Goal: Information Seeking & Learning: Learn about a topic

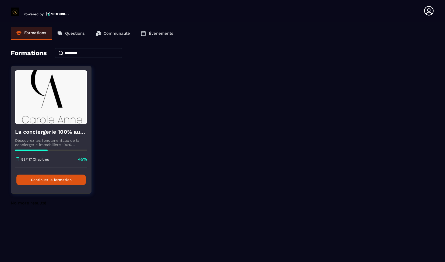
click at [68, 180] on button "Continuer la formation" at bounding box center [50, 180] width 69 height 10
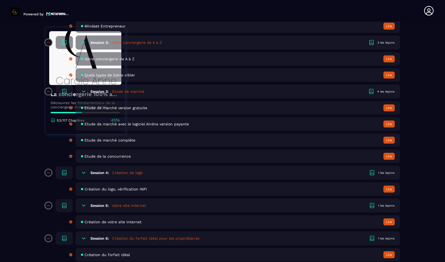
scroll to position [256, 0]
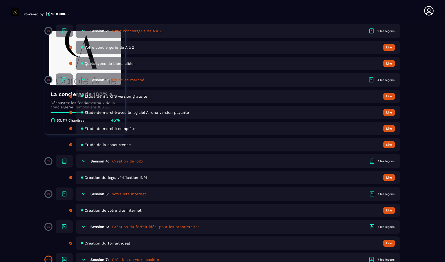
click at [111, 233] on div "Session 6: Création du forfait idéal pour les propriétaires 1 les leçons" at bounding box center [238, 227] width 324 height 14
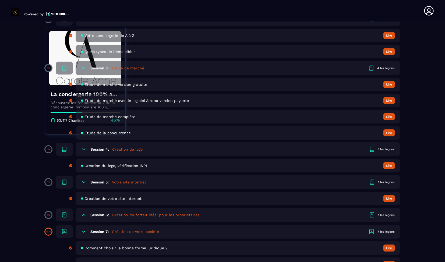
scroll to position [266, 0]
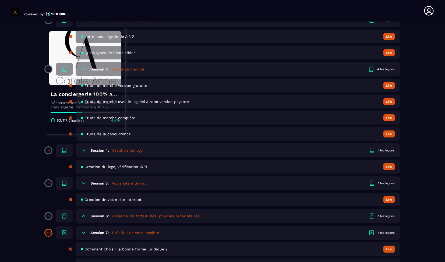
click at [48, 217] on p "0%" at bounding box center [48, 216] width 3 height 2
click at [65, 151] on icon at bounding box center [64, 150] width 6 height 6
click at [124, 151] on h5 "Création de logo" at bounding box center [127, 150] width 30 height 5
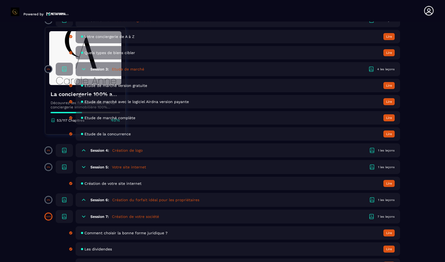
click at [124, 151] on h5 "Création de logo" at bounding box center [127, 150] width 30 height 5
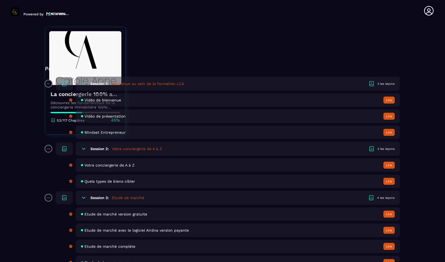
scroll to position [137, 0]
click at [126, 150] on h5 "Votre conciergerie de A à Z" at bounding box center [137, 149] width 50 height 5
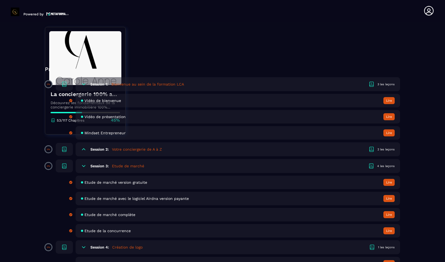
click at [126, 150] on h5 "Votre conciergerie de A à Z" at bounding box center [137, 149] width 50 height 5
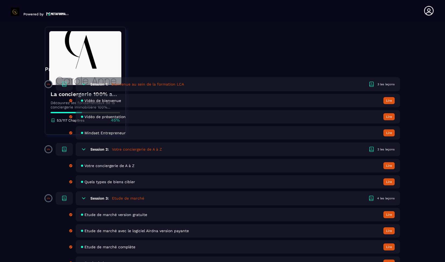
click at [119, 166] on span "Votre conciergerie de A à Z" at bounding box center [109, 166] width 50 height 4
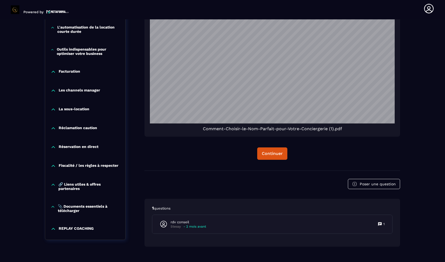
scroll to position [766, 0]
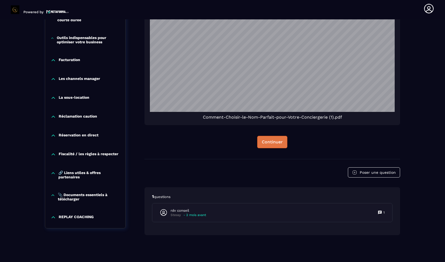
click at [272, 143] on div "Continuer" at bounding box center [272, 141] width 21 height 5
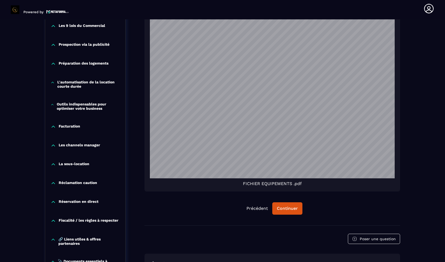
scroll to position [687, 0]
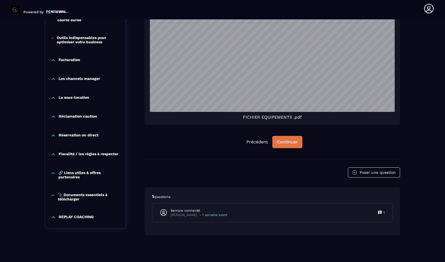
click at [282, 142] on div "Continuer" at bounding box center [287, 141] width 21 height 5
click at [293, 144] on div "Continuer" at bounding box center [287, 141] width 21 height 5
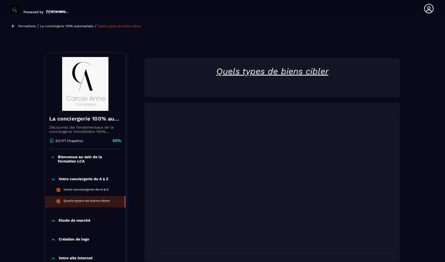
scroll to position [0, 0]
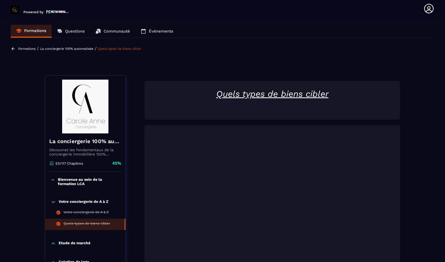
click at [26, 49] on p "Formations" at bounding box center [26, 49] width 17 height 4
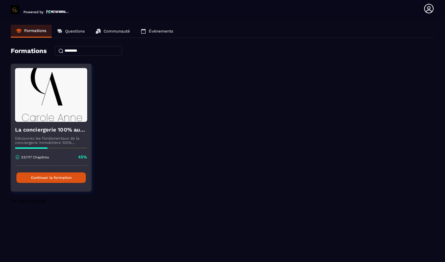
click at [48, 180] on button "Continuer la formation" at bounding box center [50, 177] width 69 height 10
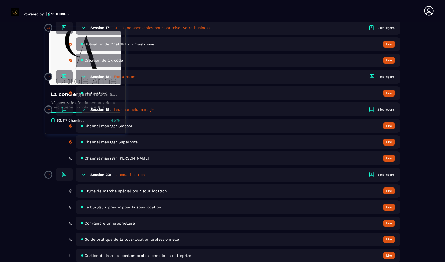
scroll to position [1236, 0]
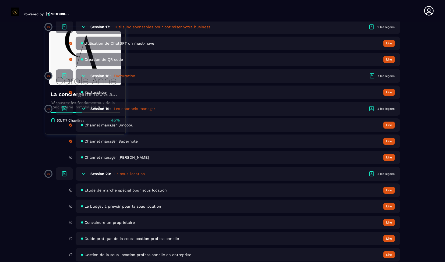
click at [118, 159] on span "Channel manager [PERSON_NAME]" at bounding box center [116, 157] width 65 height 4
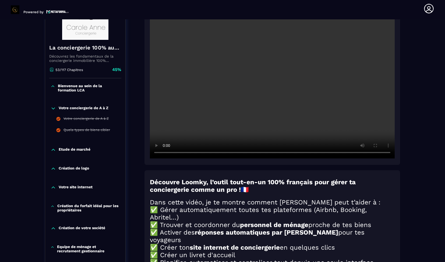
scroll to position [93, 0]
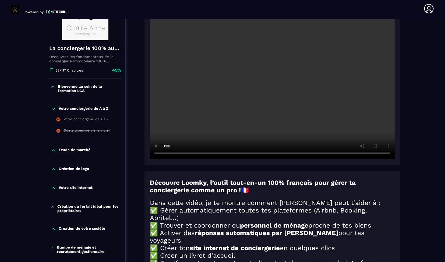
click at [375, 81] on video at bounding box center [272, 77] width 245 height 163
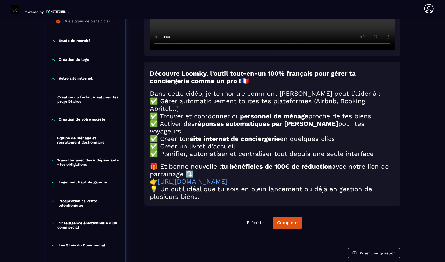
scroll to position [203, 0]
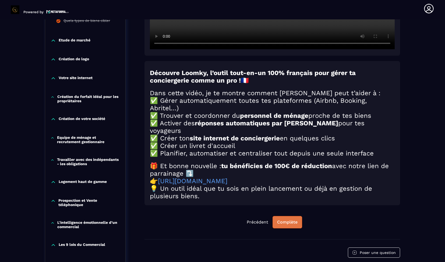
click at [286, 225] on div "Complète" at bounding box center [287, 221] width 20 height 5
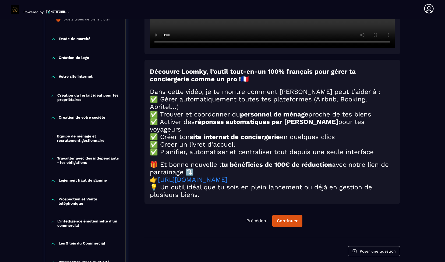
scroll to position [210, 0]
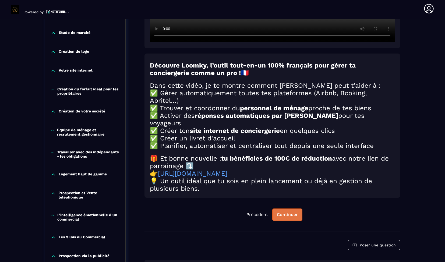
click at [283, 221] on button "Continuer" at bounding box center [287, 214] width 30 height 12
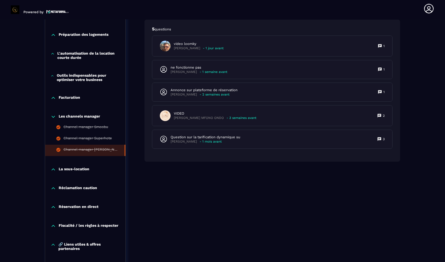
scroll to position [451, 0]
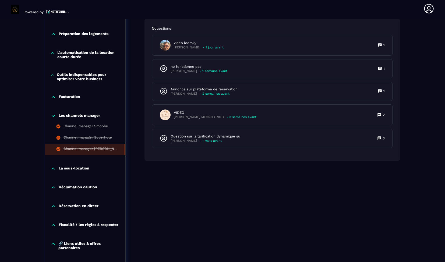
click at [68, 169] on p "La sous-location" at bounding box center [74, 168] width 31 height 5
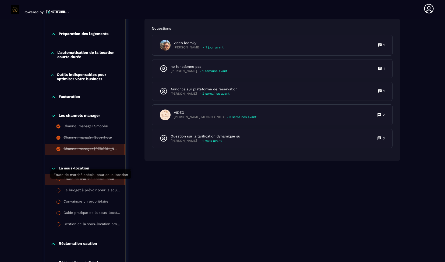
click at [71, 183] on div "Etude de marché spécial pour sous location" at bounding box center [91, 180] width 56 height 6
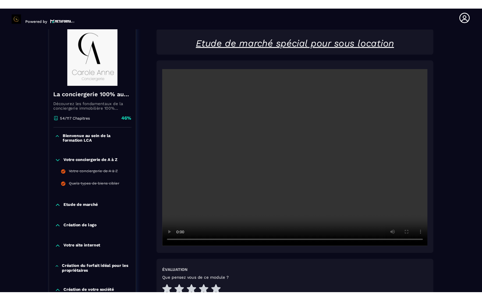
scroll to position [56, 0]
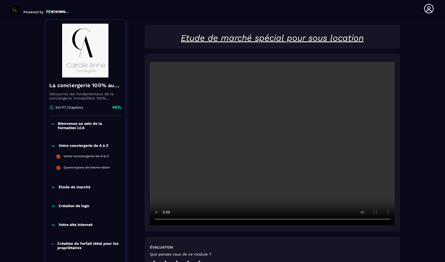
click at [264, 140] on video at bounding box center [272, 143] width 245 height 163
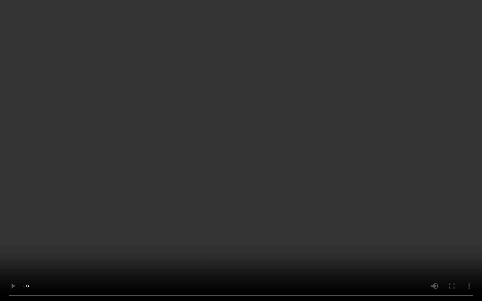
click at [267, 196] on video at bounding box center [241, 150] width 482 height 301
